Goal: Book appointment/travel/reservation

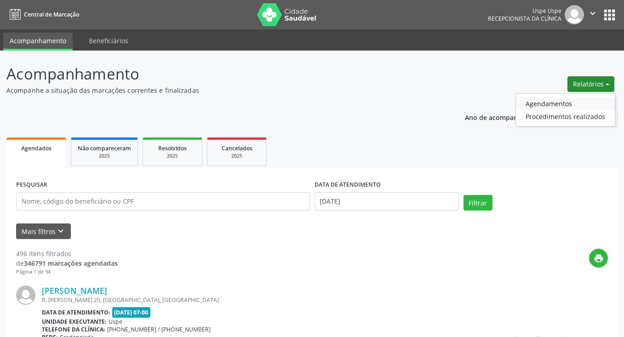
click at [548, 103] on link "Agendamentos" at bounding box center [565, 103] width 99 height 13
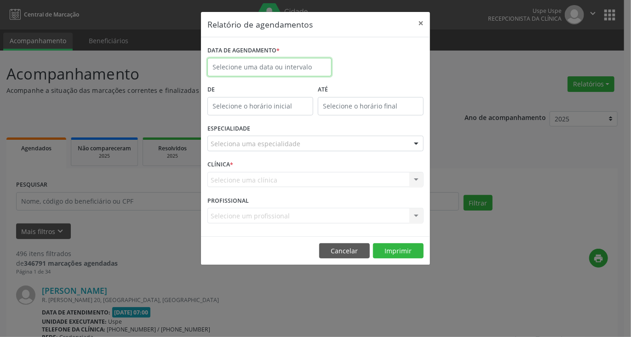
click at [283, 67] on input "text" at bounding box center [270, 67] width 124 height 18
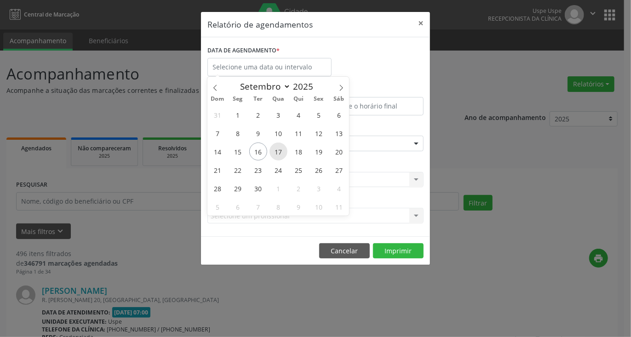
click at [277, 152] on span "17" at bounding box center [279, 152] width 18 height 18
type input "[DATE]"
click at [277, 152] on span "17" at bounding box center [279, 152] width 18 height 18
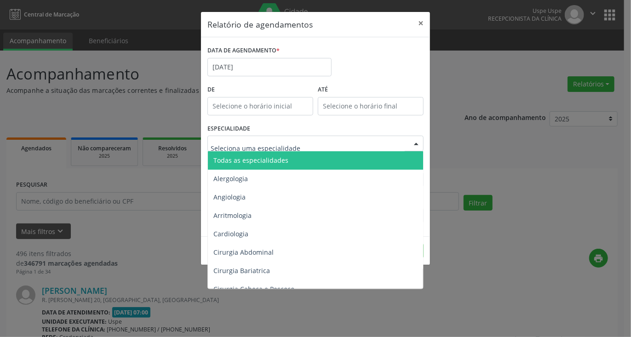
click at [274, 136] on div at bounding box center [316, 144] width 216 height 16
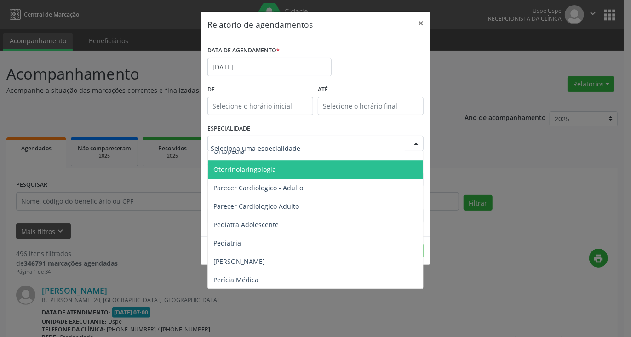
scroll to position [1289, 0]
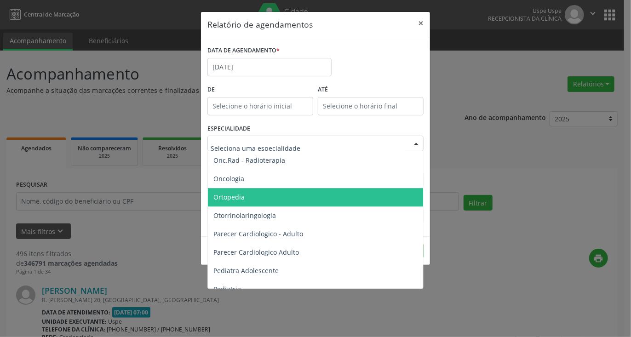
click at [244, 197] on span "Ortopedia" at bounding box center [316, 197] width 217 height 18
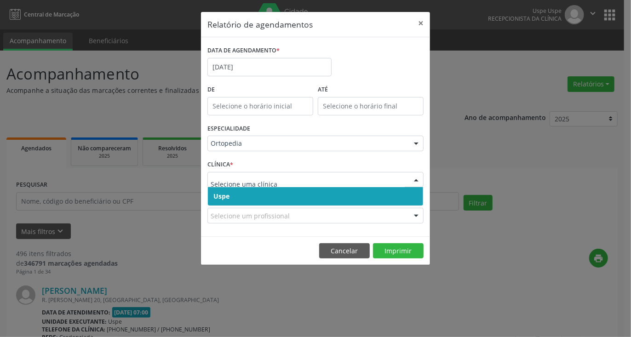
click at [249, 193] on span "Uspe" at bounding box center [315, 196] width 215 height 18
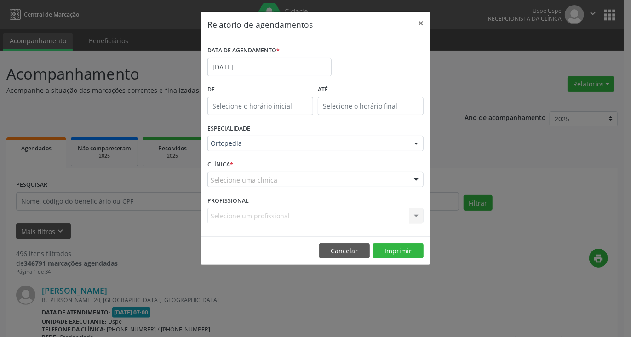
click at [255, 217] on div "Selecione um profissional Nenhum resultado encontrado para: " " Não há nenhuma …" at bounding box center [316, 216] width 216 height 16
click at [251, 218] on div "Selecione um profissional Nenhum resultado encontrado para: " " Não há nenhuma …" at bounding box center [316, 216] width 216 height 16
click at [260, 218] on div "Selecione um profissional Nenhum resultado encontrado para: " " Não há nenhuma …" at bounding box center [316, 216] width 216 height 16
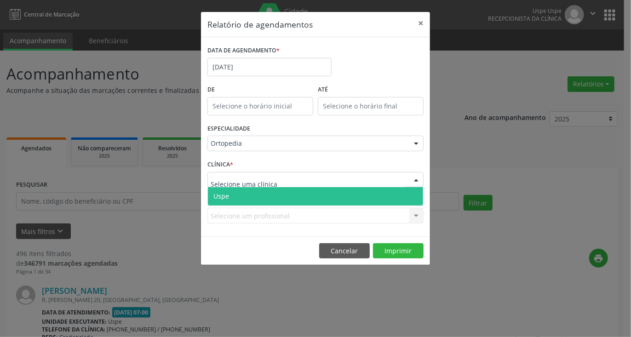
click at [249, 199] on span "Uspe" at bounding box center [315, 196] width 215 height 18
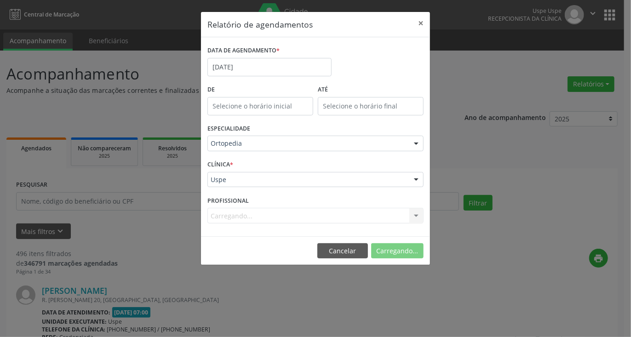
click at [235, 220] on div "Carregando... Nenhum resultado encontrado para: " " Não há nenhuma opção para s…" at bounding box center [316, 216] width 216 height 16
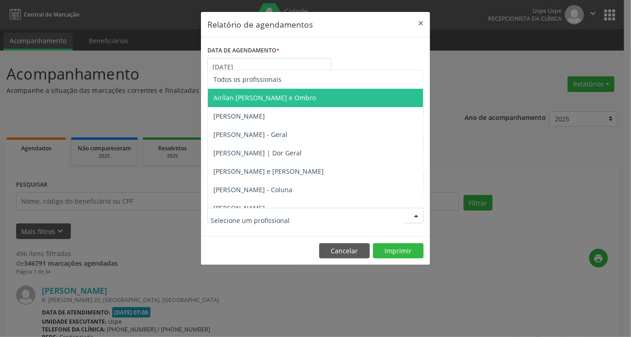
click at [243, 95] on span "Airllan [PERSON_NAME] e Ombro" at bounding box center [265, 97] width 103 height 9
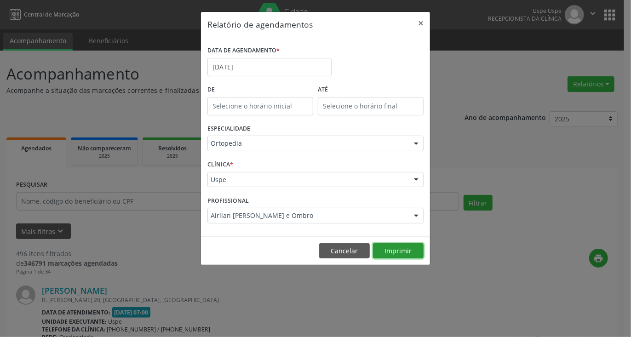
click at [387, 249] on button "Imprimir" at bounding box center [398, 251] width 51 height 16
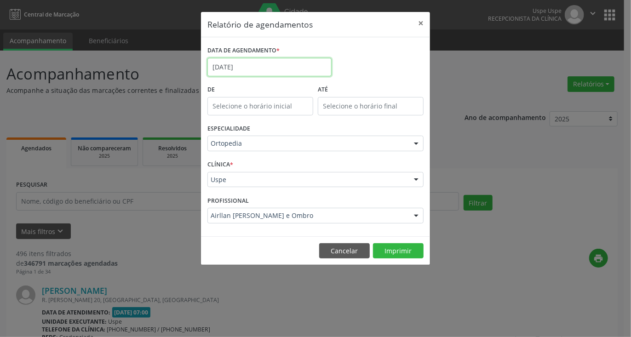
click at [258, 70] on input "[DATE]" at bounding box center [270, 67] width 124 height 18
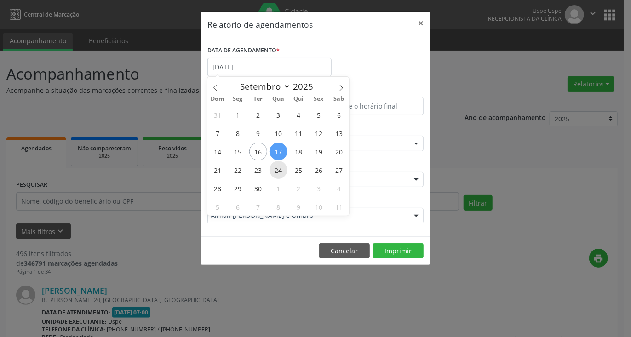
click at [279, 172] on span "24" at bounding box center [279, 170] width 18 height 18
type input "[DATE]"
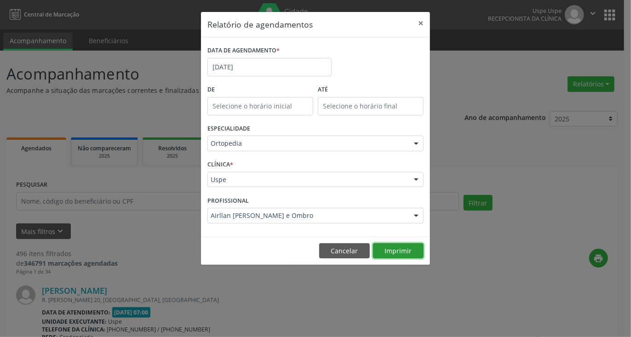
click at [405, 253] on button "Imprimir" at bounding box center [398, 251] width 51 height 16
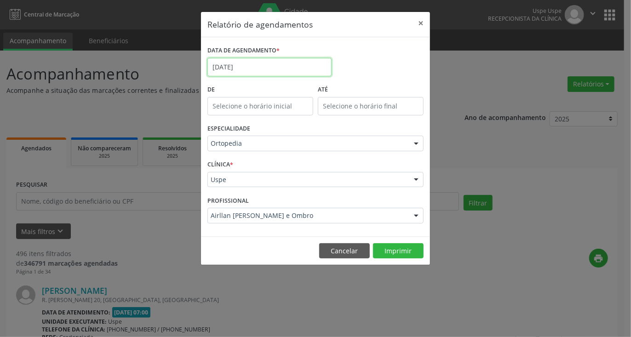
click at [268, 71] on body "Central de Marcação Uspe Uspe Recepcionista da clínica  Configurações Sair app…" at bounding box center [315, 168] width 631 height 337
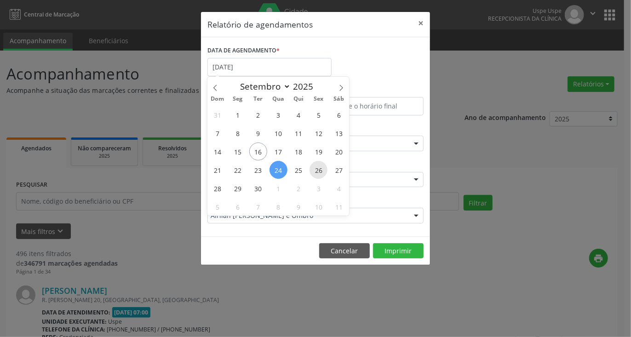
click at [320, 171] on span "26" at bounding box center [319, 170] width 18 height 18
type input "[DATE]"
click at [320, 171] on span "26" at bounding box center [319, 170] width 18 height 18
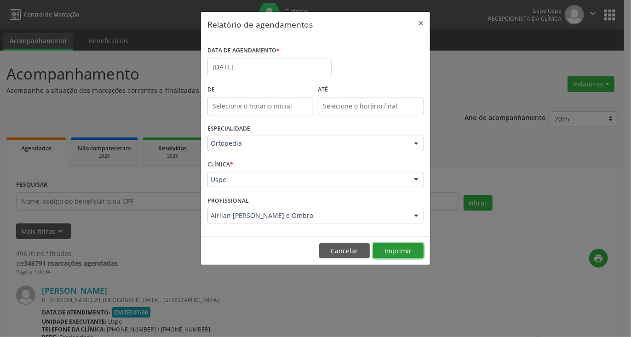
click at [402, 247] on button "Imprimir" at bounding box center [398, 251] width 51 height 16
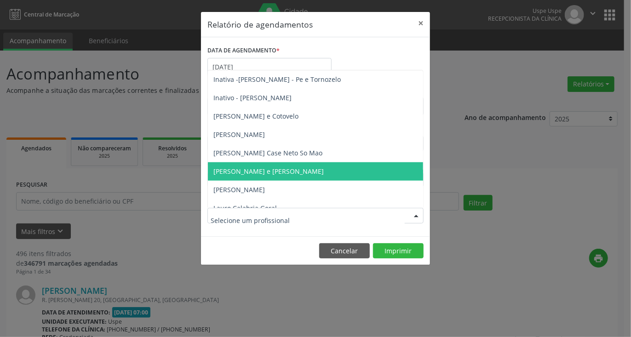
scroll to position [460, 0]
click at [274, 176] on span "[PERSON_NAME] e [PERSON_NAME]" at bounding box center [315, 171] width 215 height 18
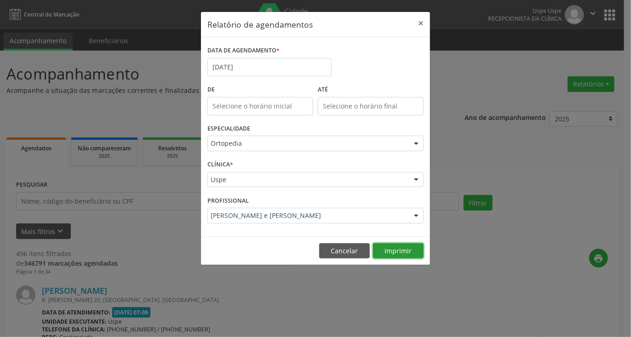
click at [403, 247] on button "Imprimir" at bounding box center [398, 251] width 51 height 16
